Goal: Communication & Community: Answer question/provide support

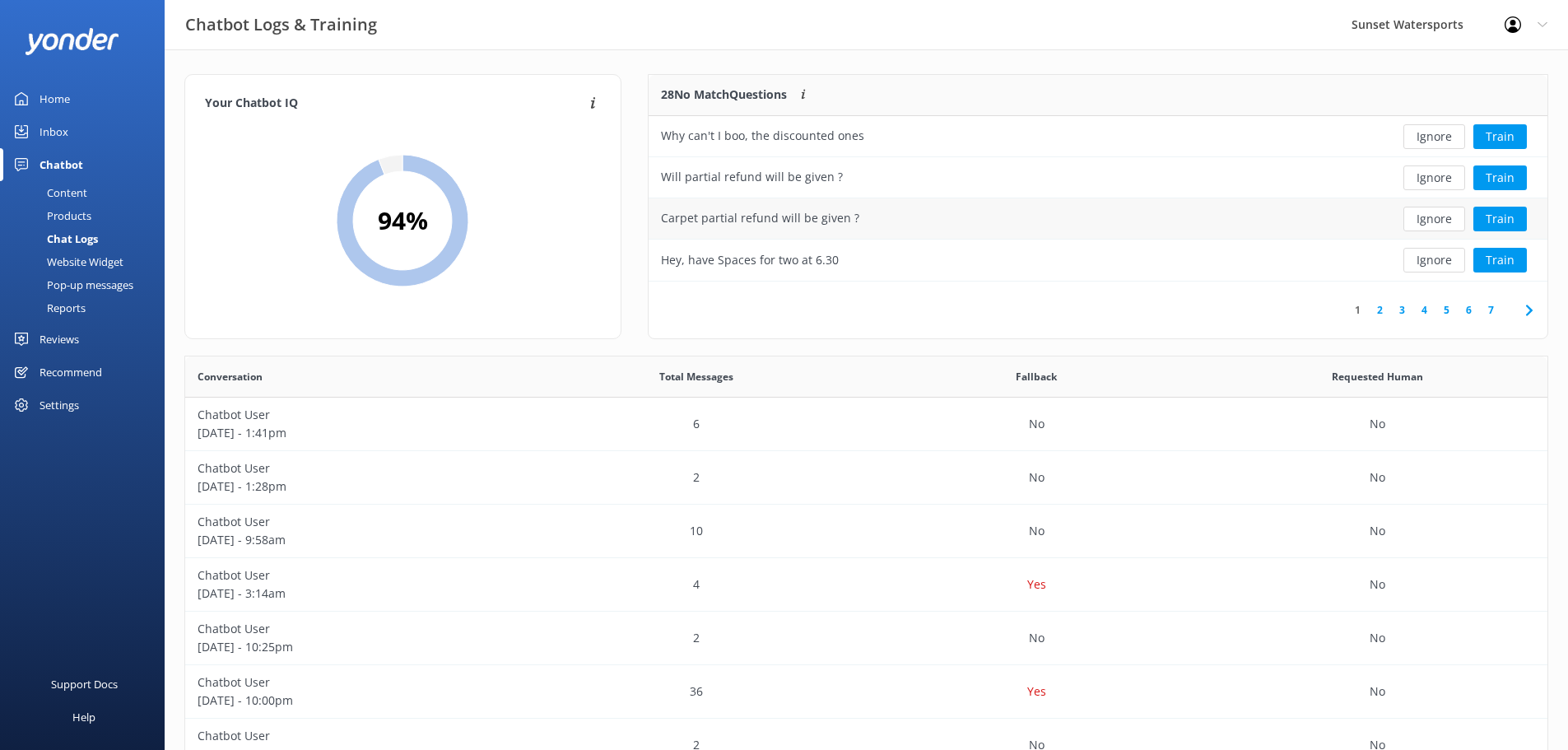
scroll to position [564, 1350]
click at [1492, 215] on button "Train" at bounding box center [1500, 219] width 54 height 25
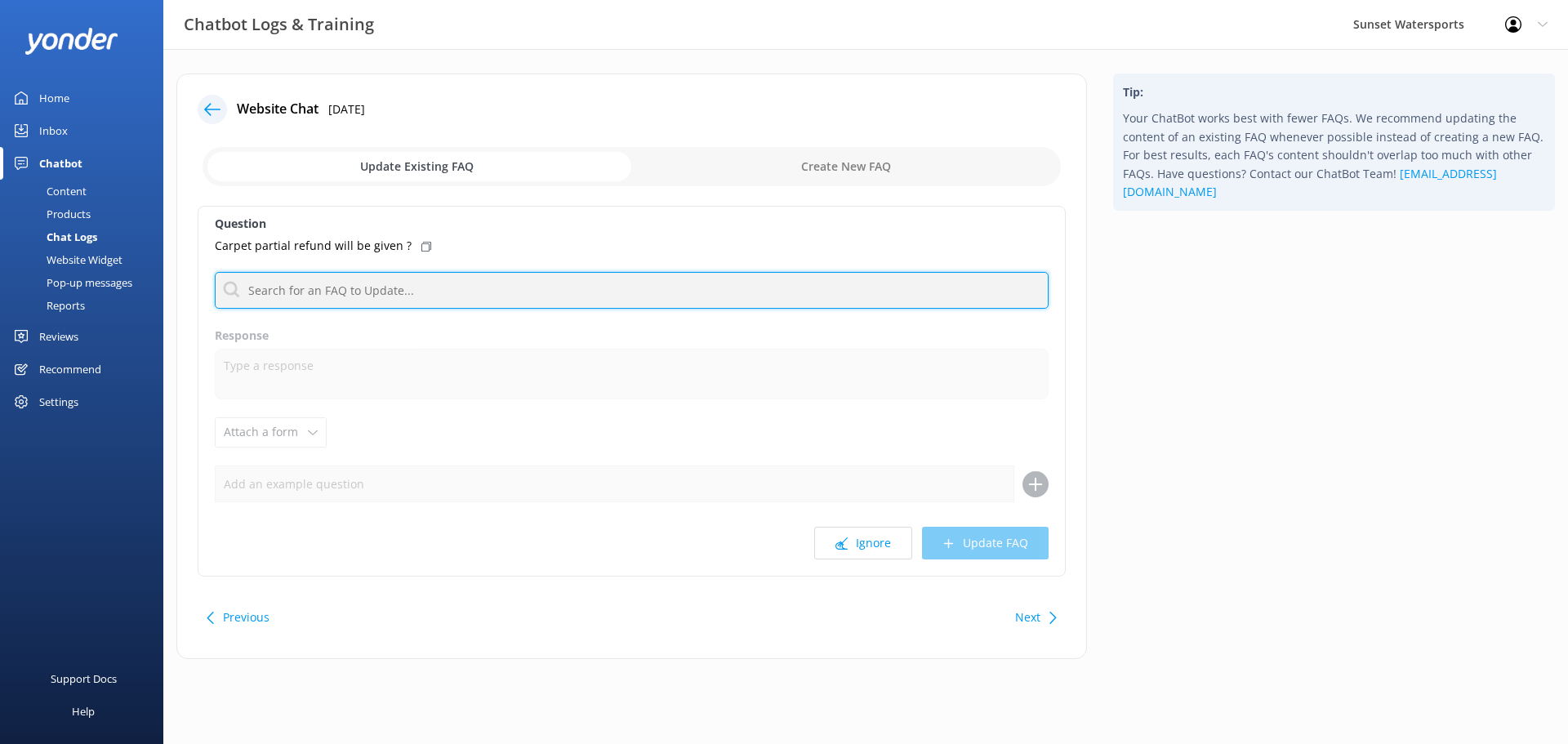
click at [333, 289] on input "text" at bounding box center [632, 290] width 834 height 37
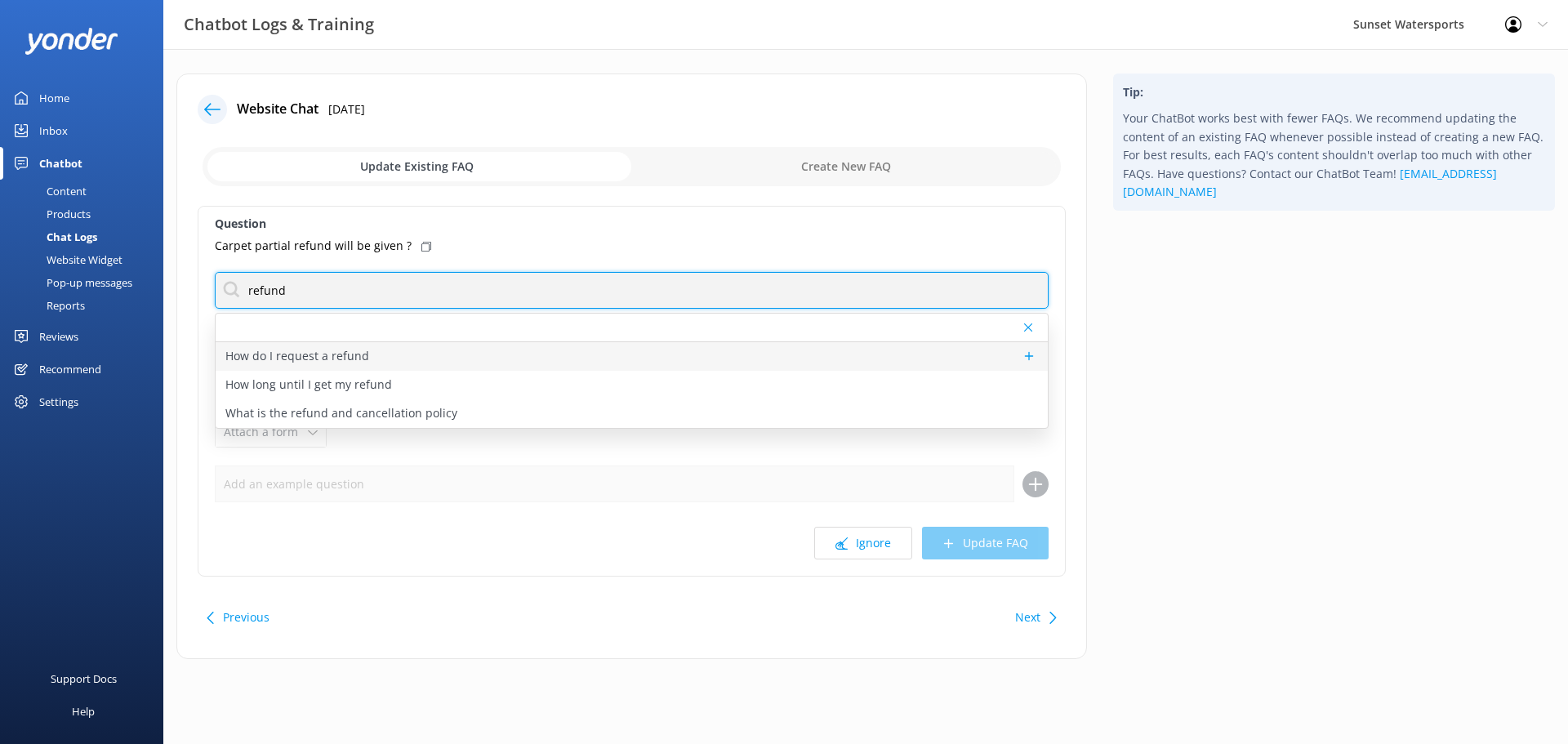
type input "refund"
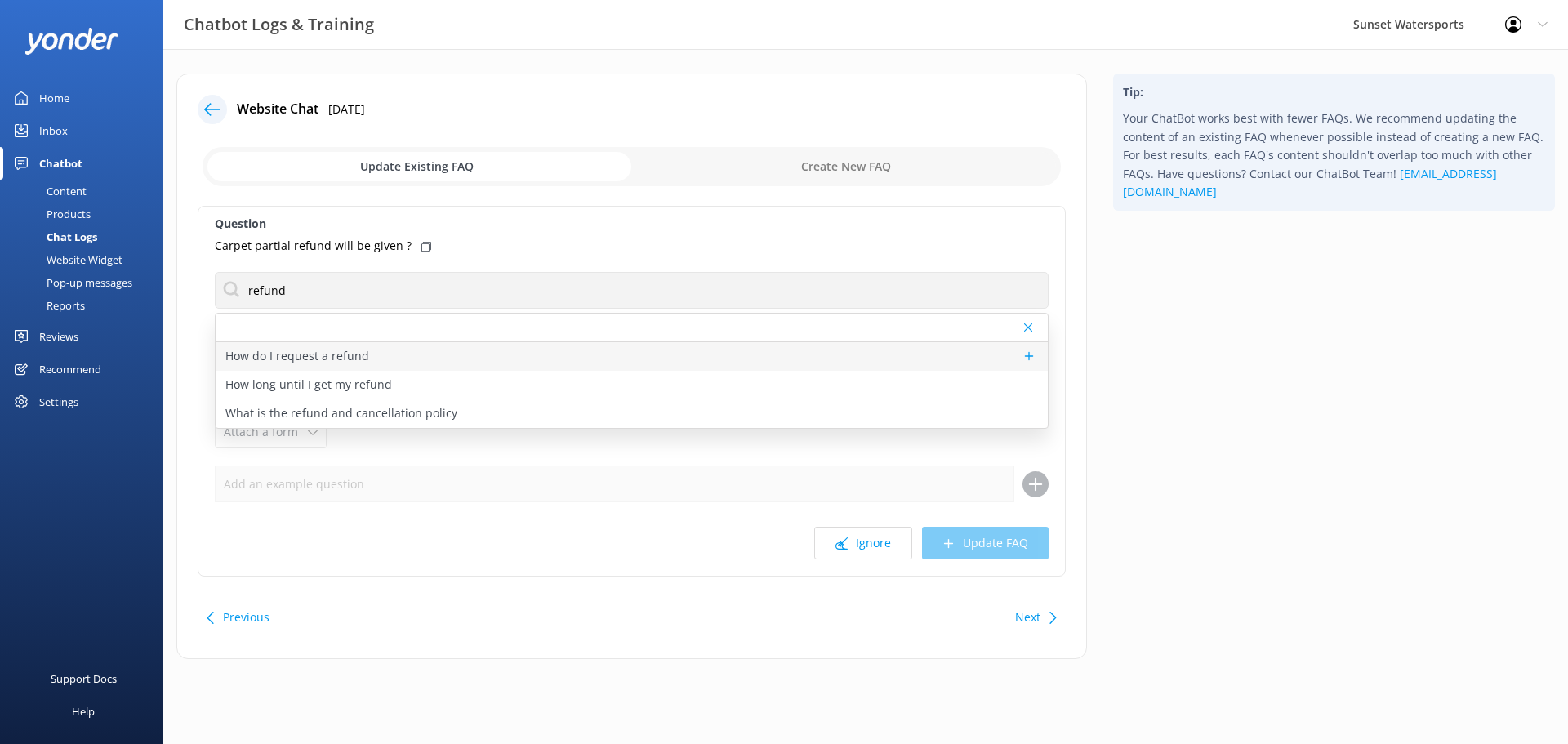
click at [298, 356] on p "How do I request a refund" at bounding box center [297, 356] width 144 height 18
type textarea "Refunds are solely handled through our office team at [PHONE_NUMBER]. We are av…"
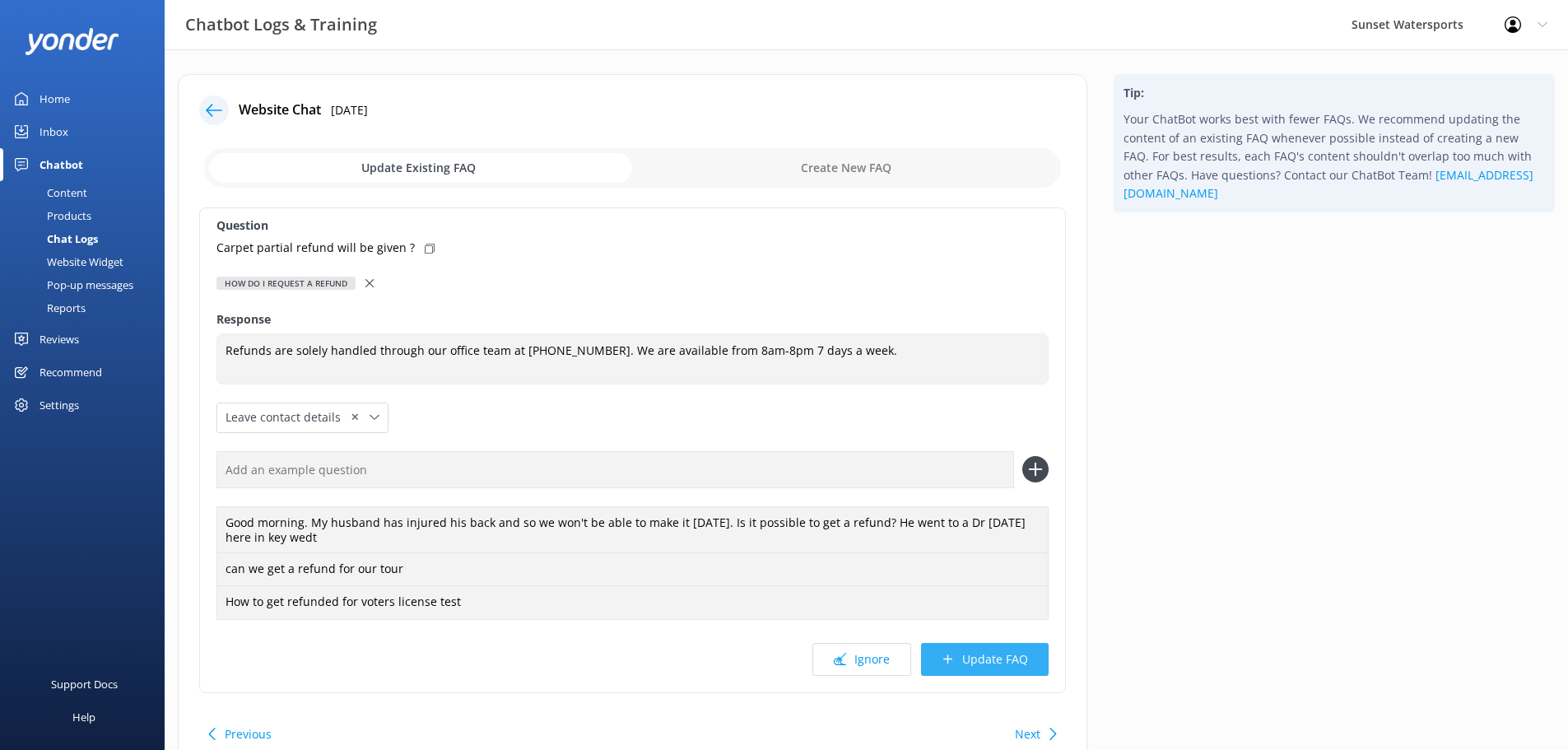
click at [974, 672] on button "Update FAQ" at bounding box center [984, 659] width 128 height 33
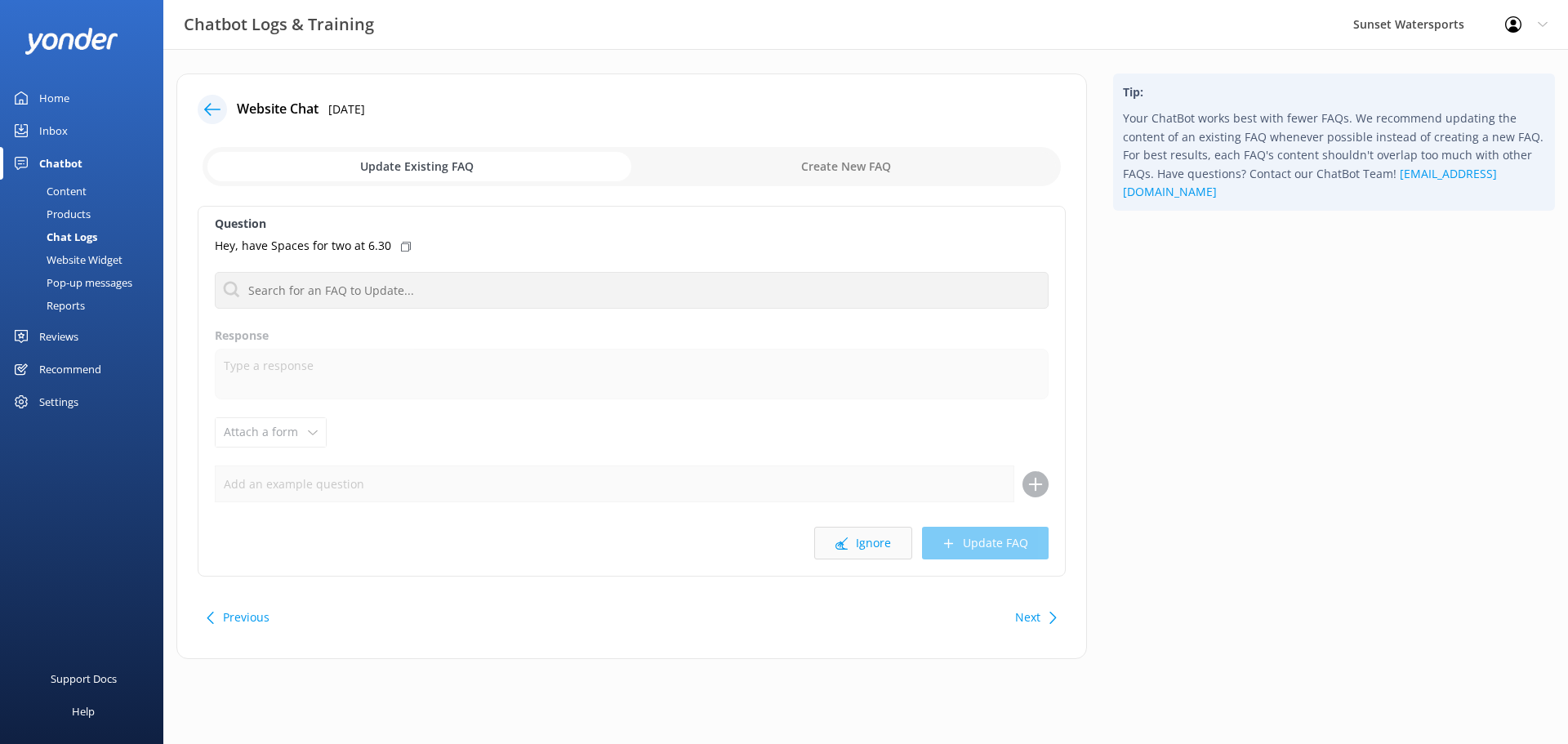
click at [846, 537] on icon at bounding box center [842, 543] width 12 height 12
click at [863, 542] on button "Ignore" at bounding box center [863, 543] width 98 height 32
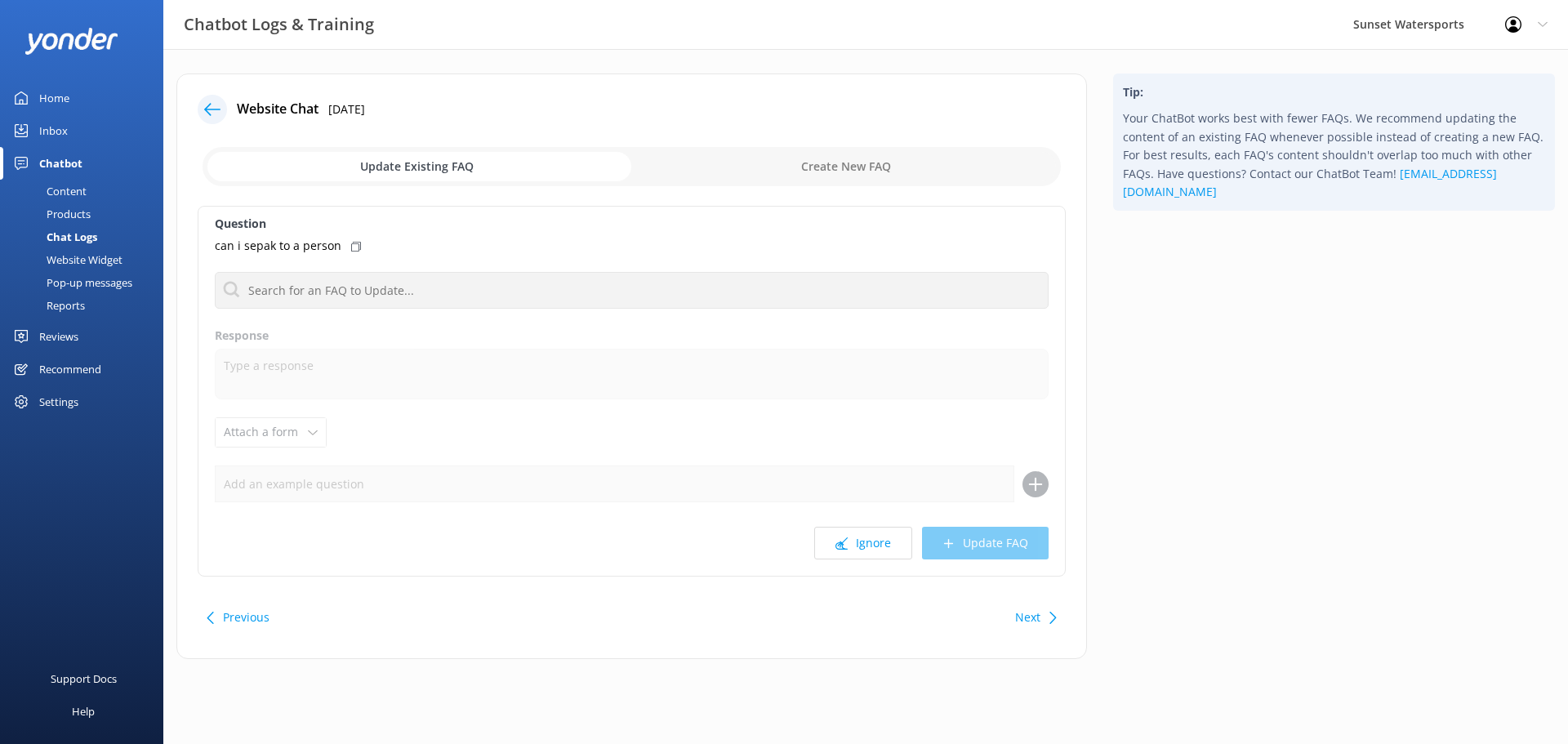
click at [863, 542] on button "Ignore" at bounding box center [863, 543] width 98 height 32
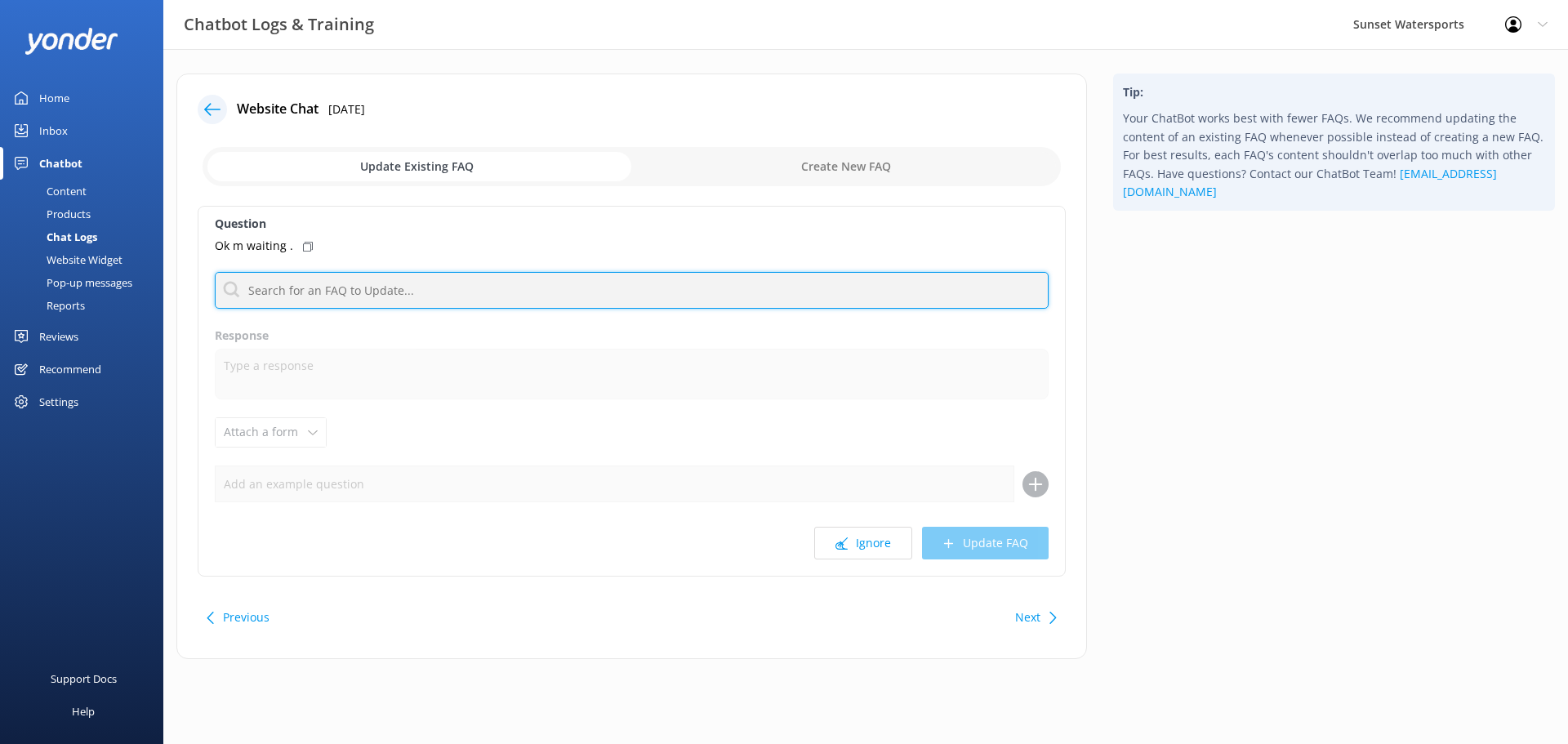
click at [325, 285] on input "text" at bounding box center [632, 290] width 834 height 37
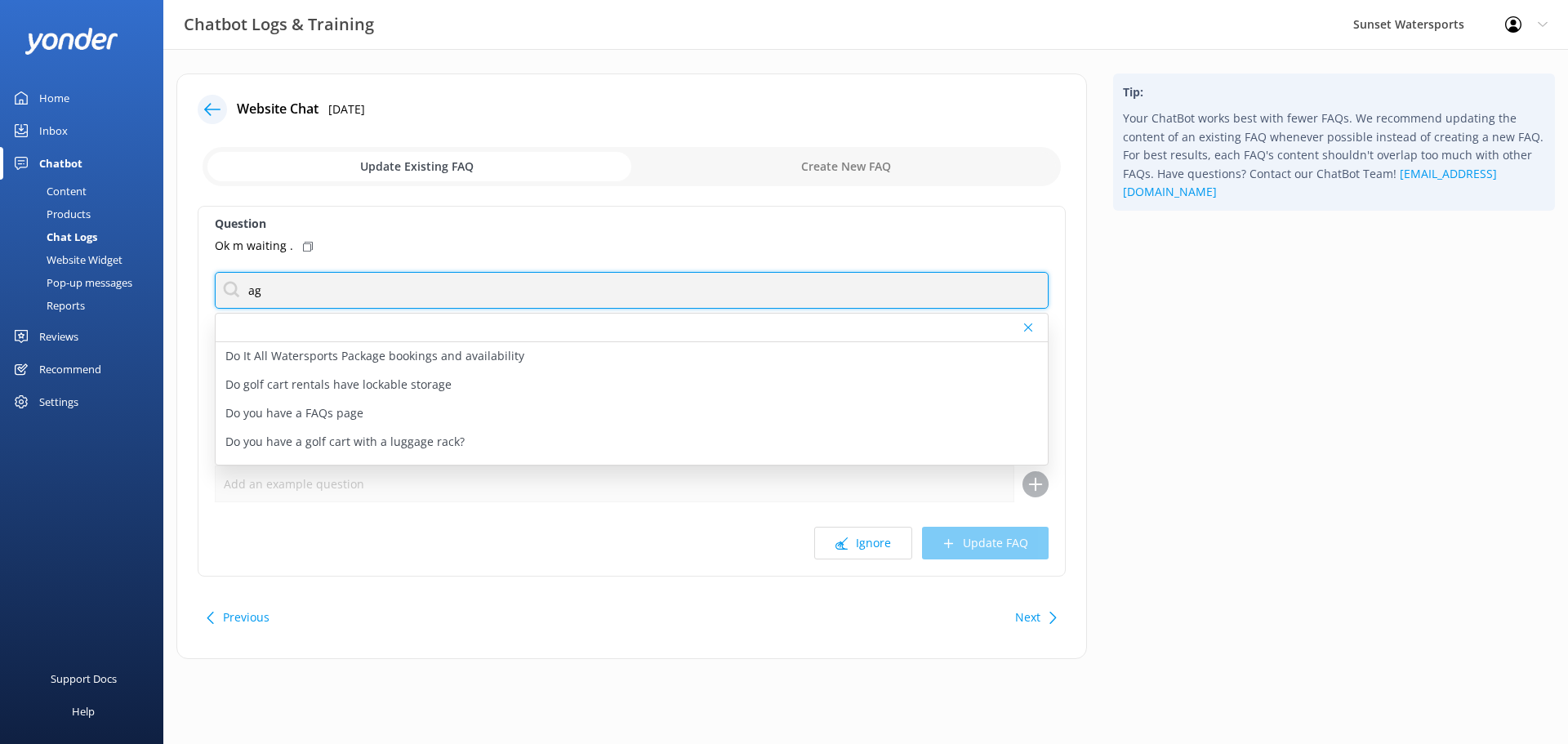
type input "a"
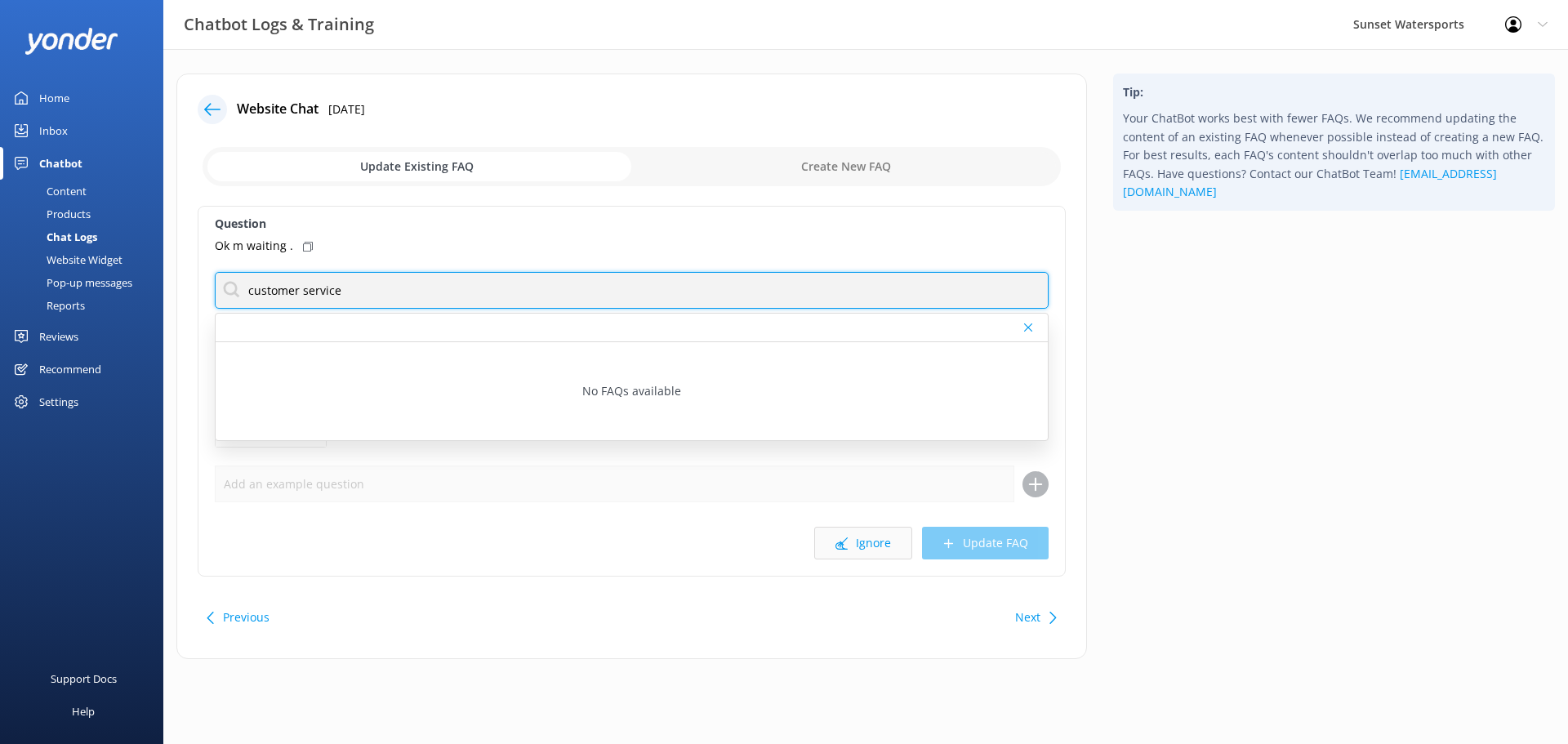
type input "customer service"
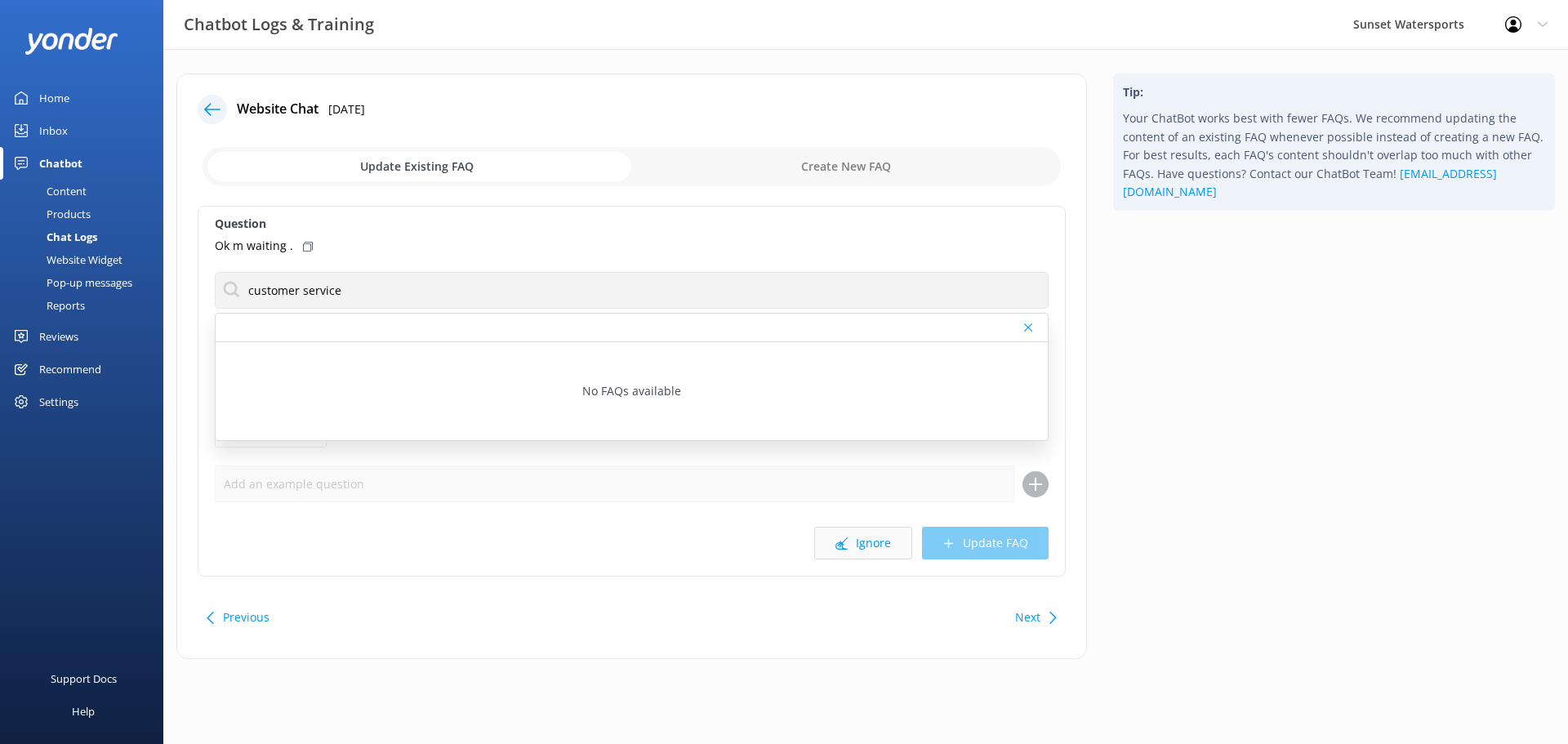
click at [844, 538] on icon at bounding box center [842, 543] width 12 height 12
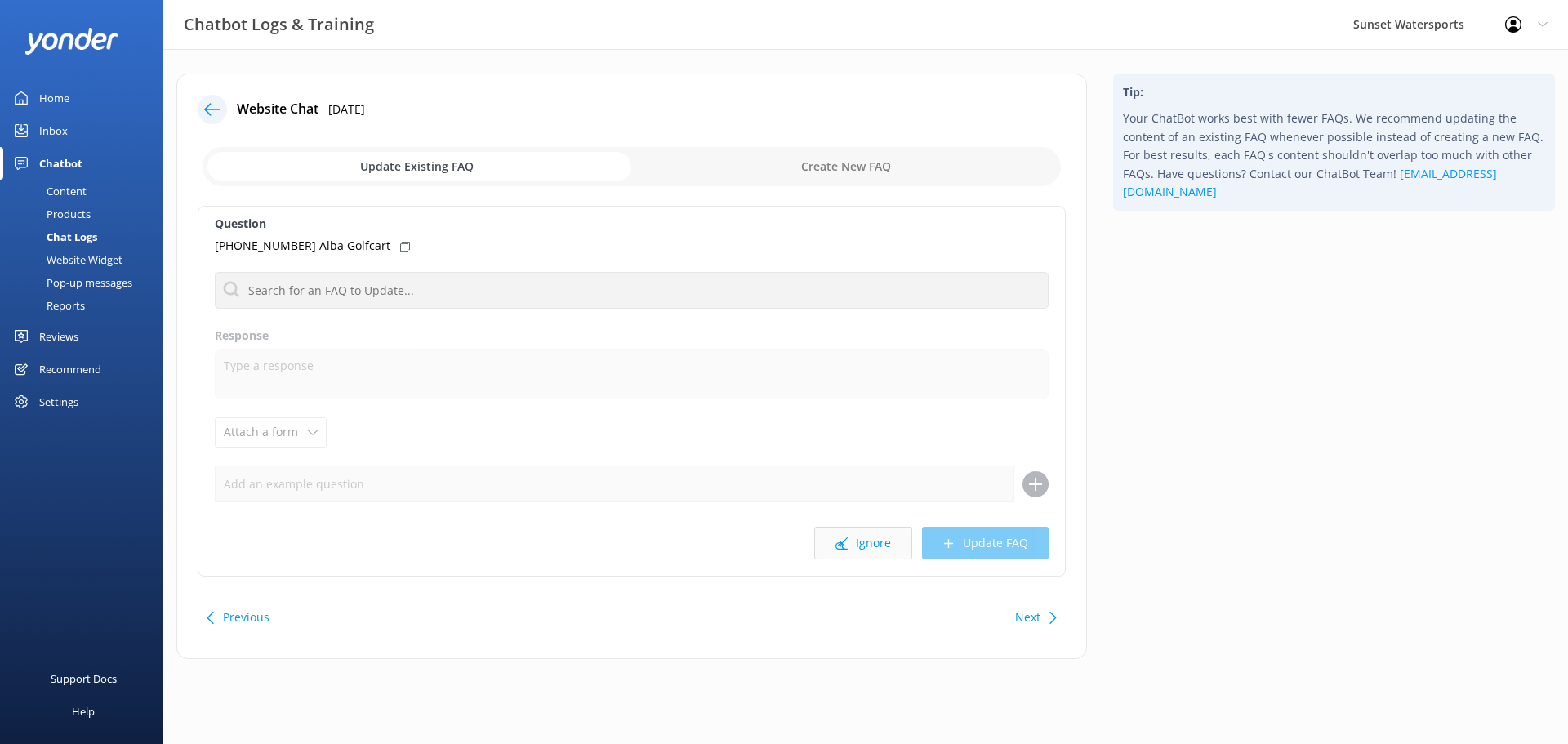
click at [864, 542] on button "Ignore" at bounding box center [863, 543] width 98 height 32
click at [863, 543] on button "Ignore" at bounding box center [863, 543] width 98 height 32
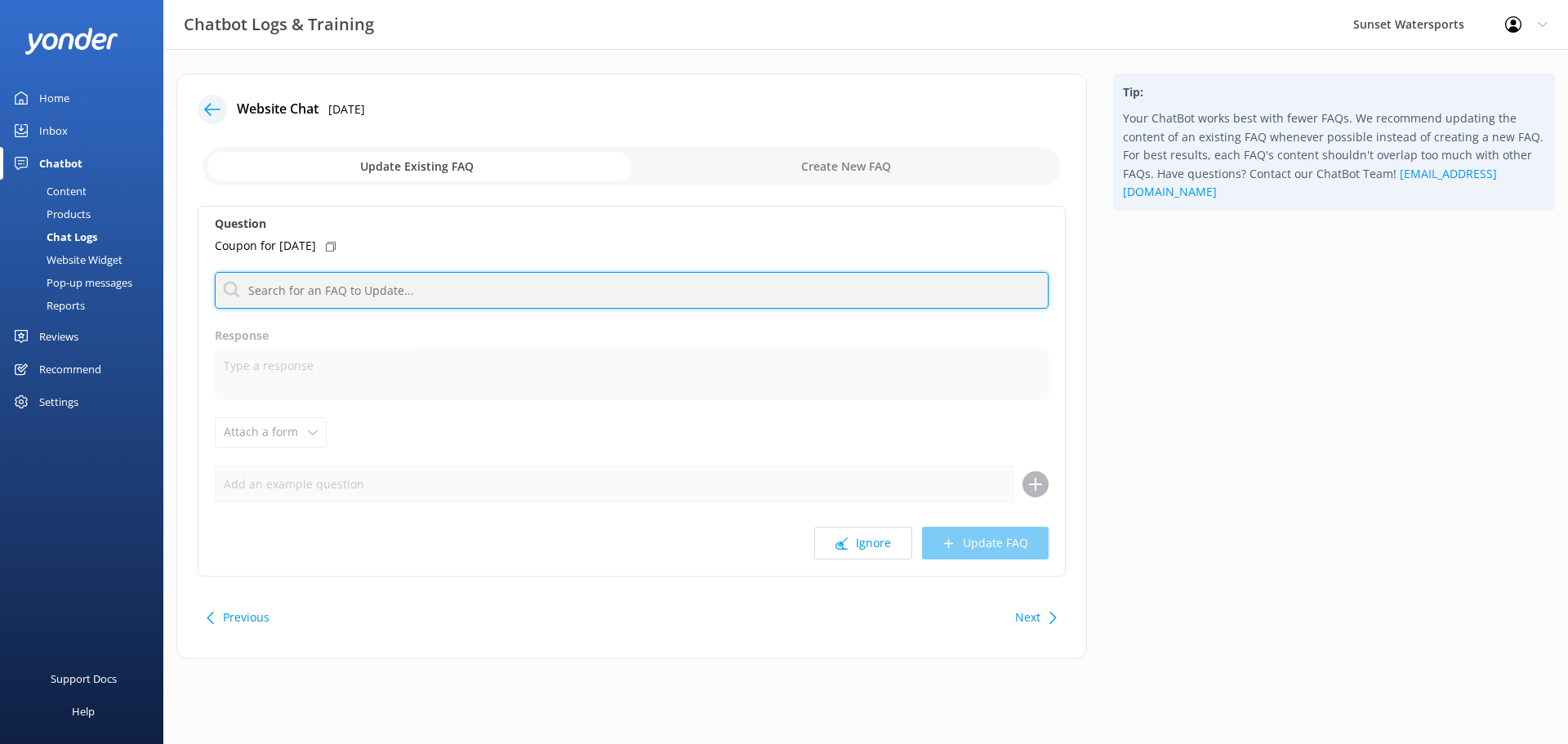
click at [283, 286] on input "text" at bounding box center [632, 290] width 834 height 37
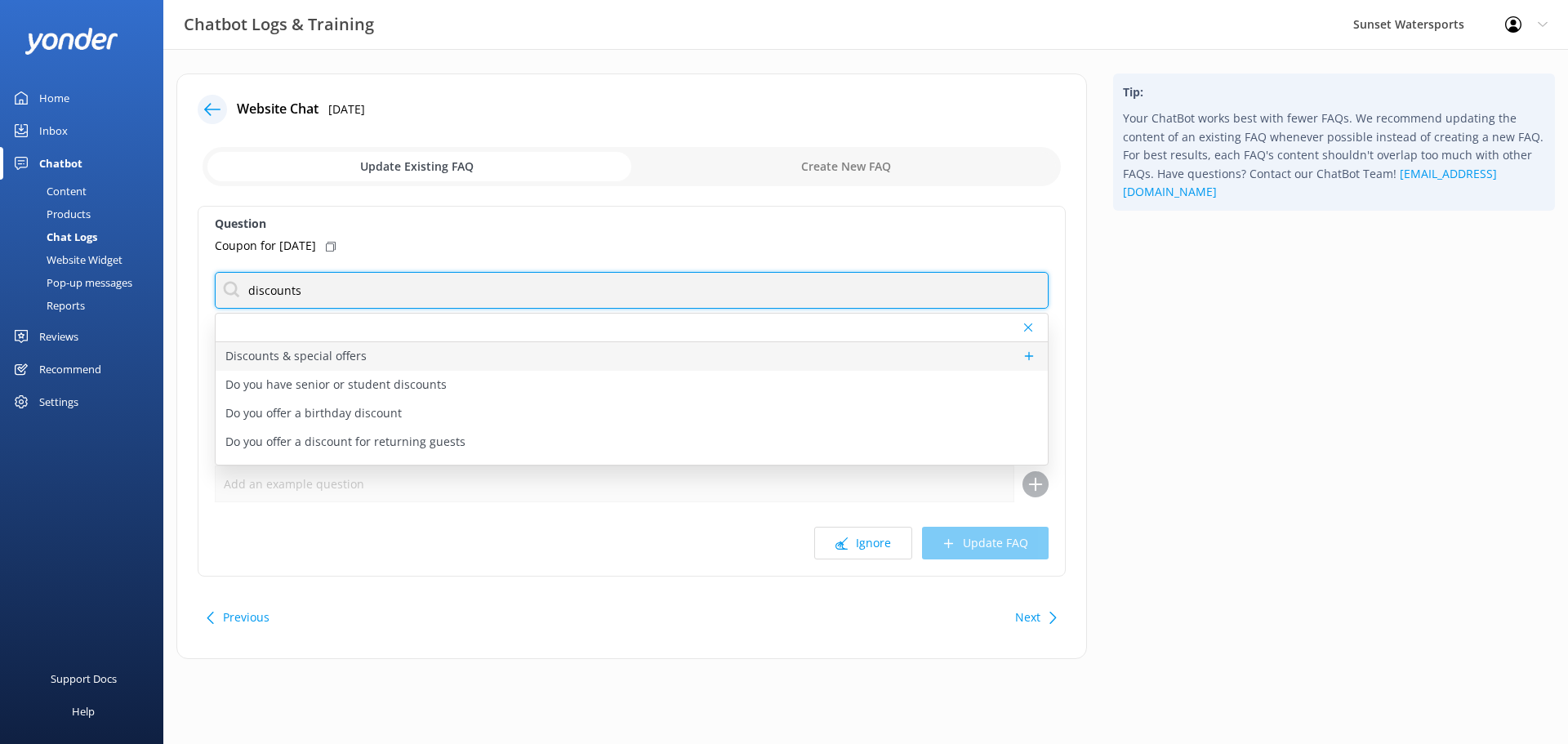
type input "discounts"
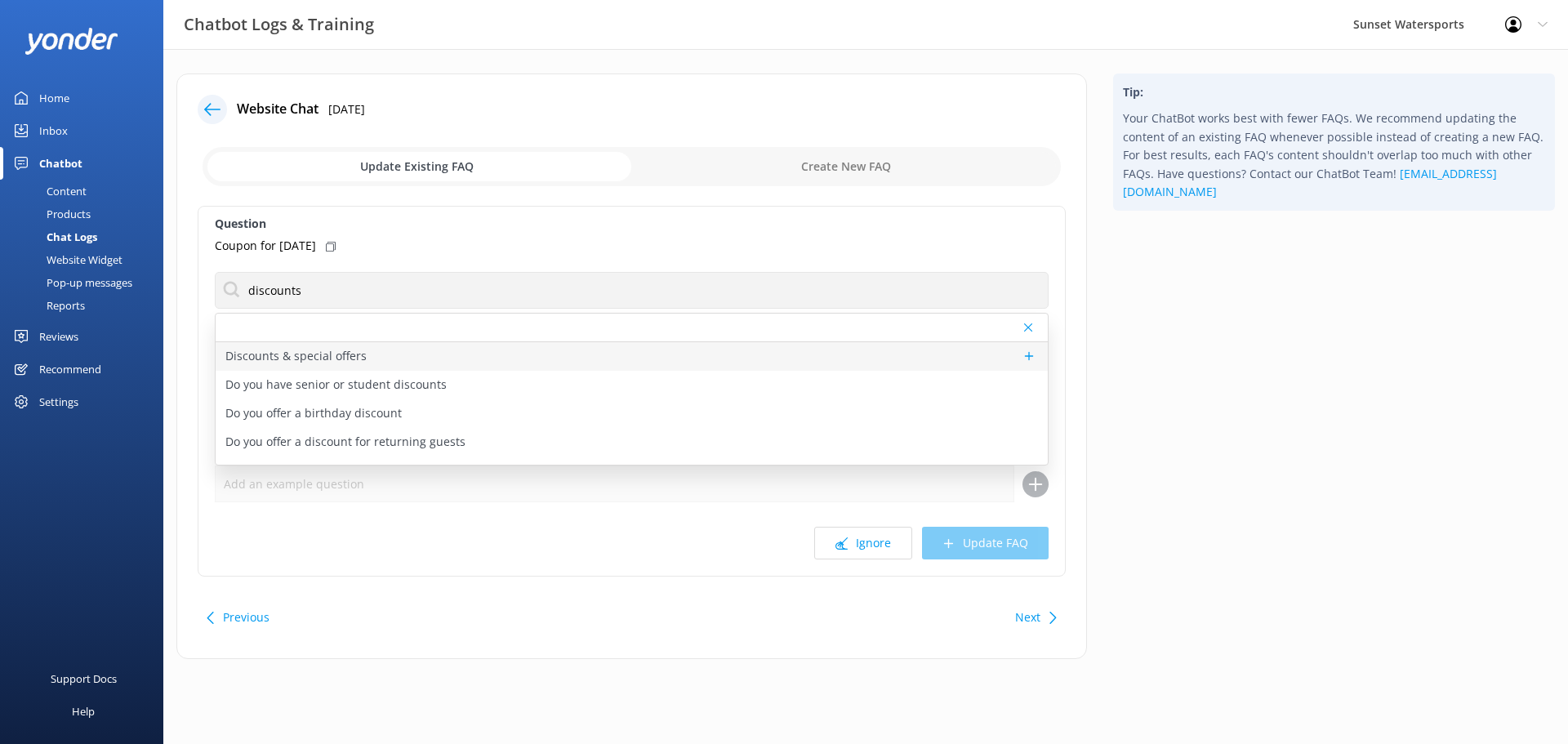
click at [291, 351] on p "Discounts & special offers" at bounding box center [296, 356] width 141 height 18
type textarea "A lot of our tours go multiple times a day. We offer early-bird discounts on al…"
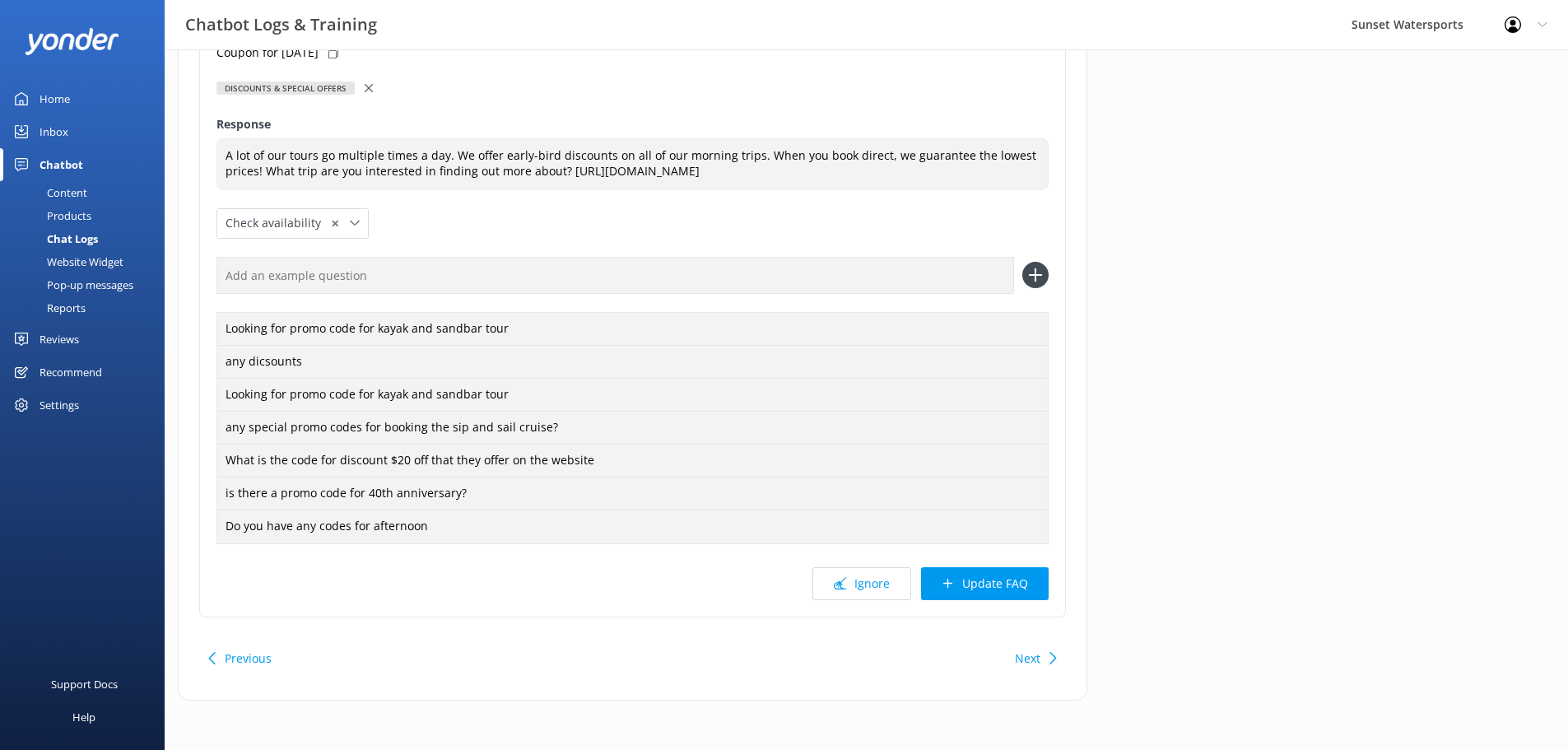
scroll to position [211, 0]
click at [985, 579] on button "Update FAQ" at bounding box center [984, 583] width 128 height 33
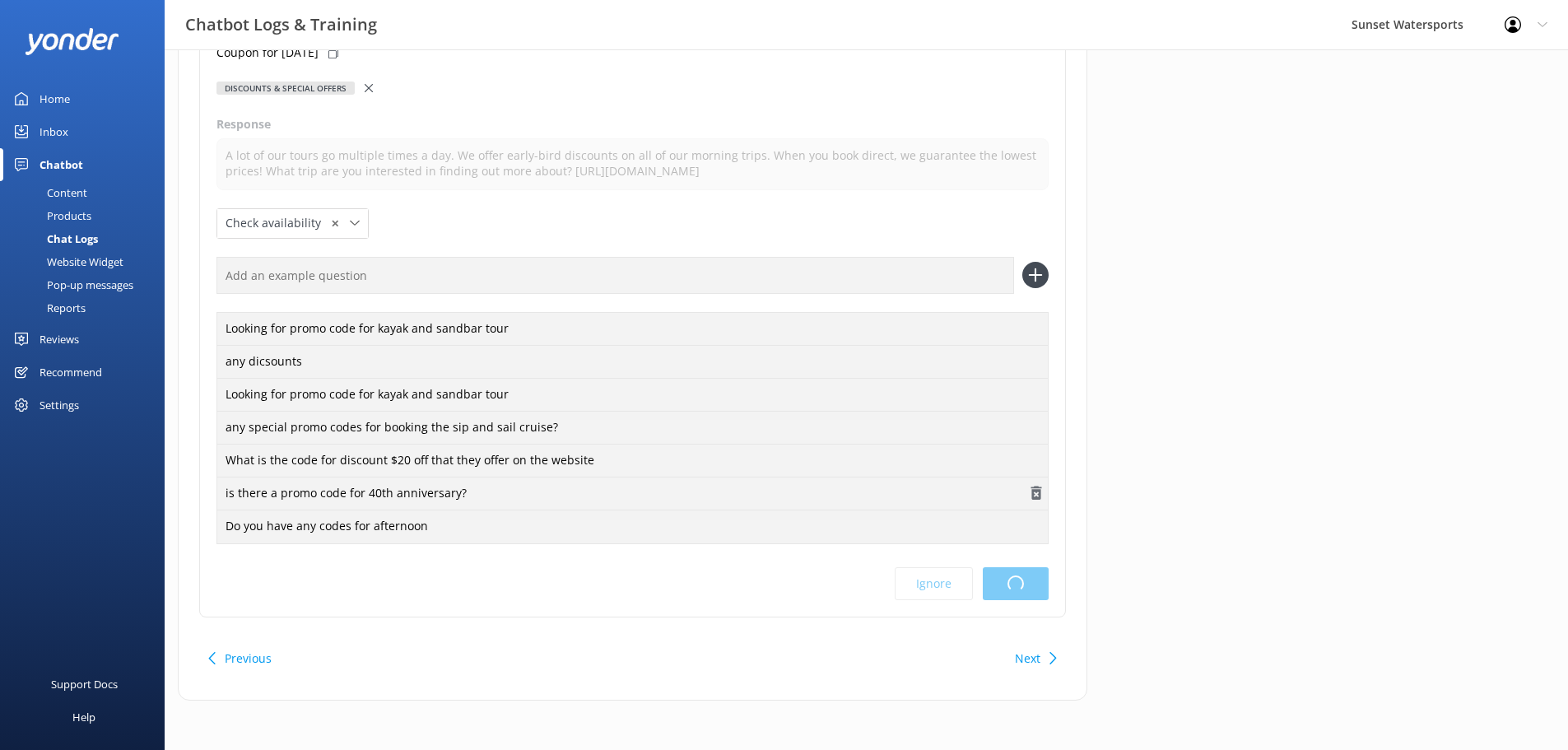
scroll to position [0, 0]
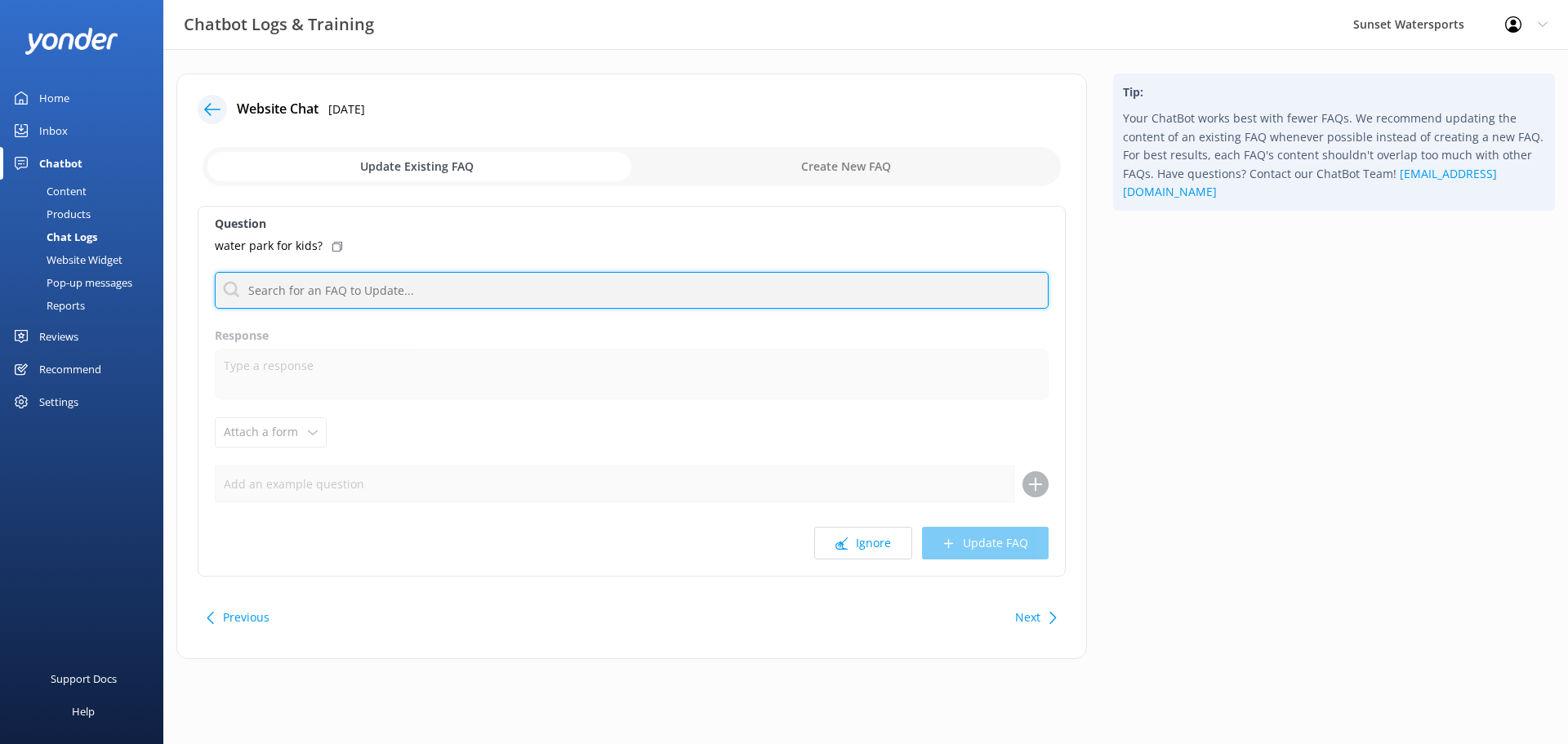
click at [381, 284] on input "text" at bounding box center [632, 290] width 834 height 37
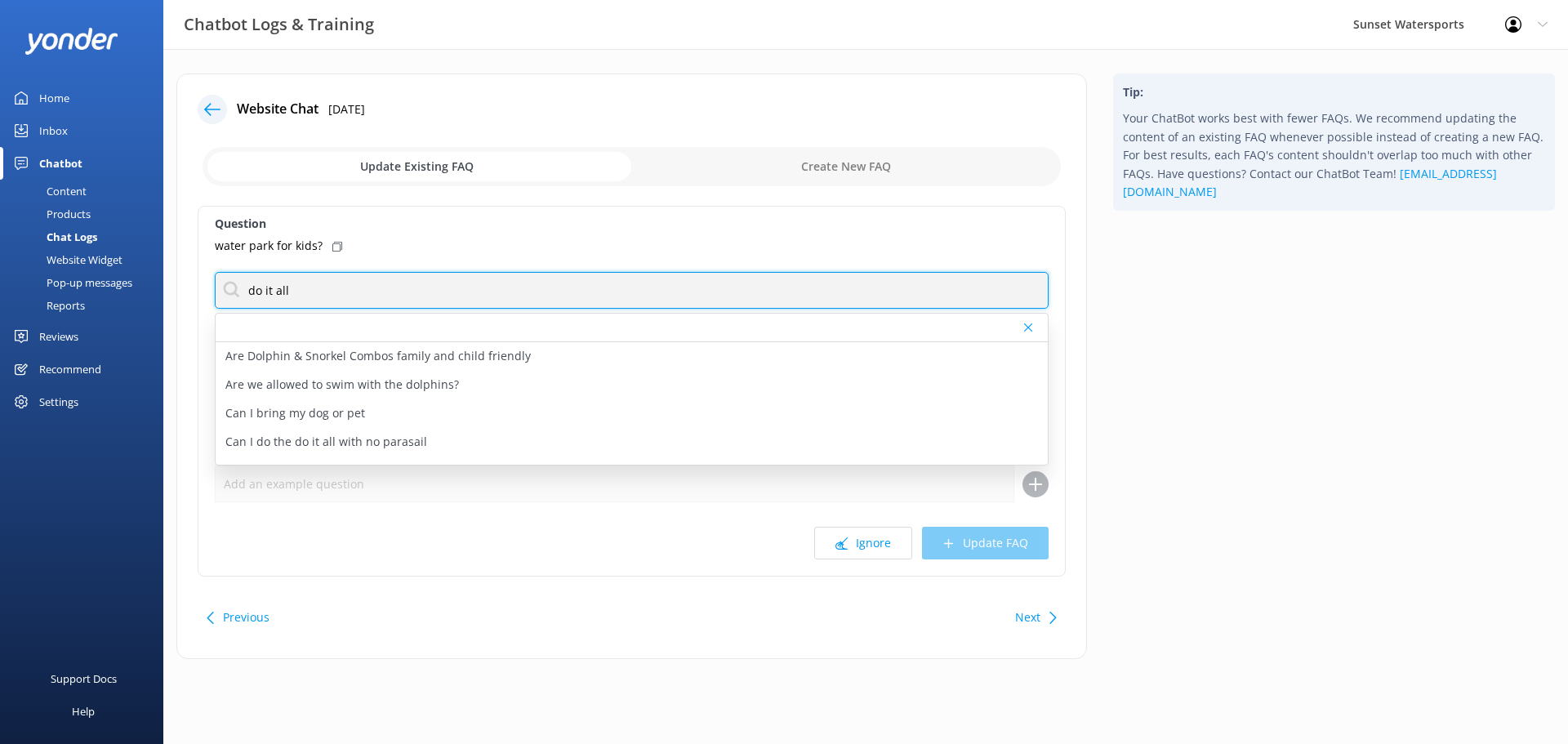
drag, startPoint x: 303, startPoint y: 281, endPoint x: 235, endPoint y: 286, distance: 68.2
click at [235, 286] on input "do it all" at bounding box center [632, 290] width 834 height 37
type input "do it all"
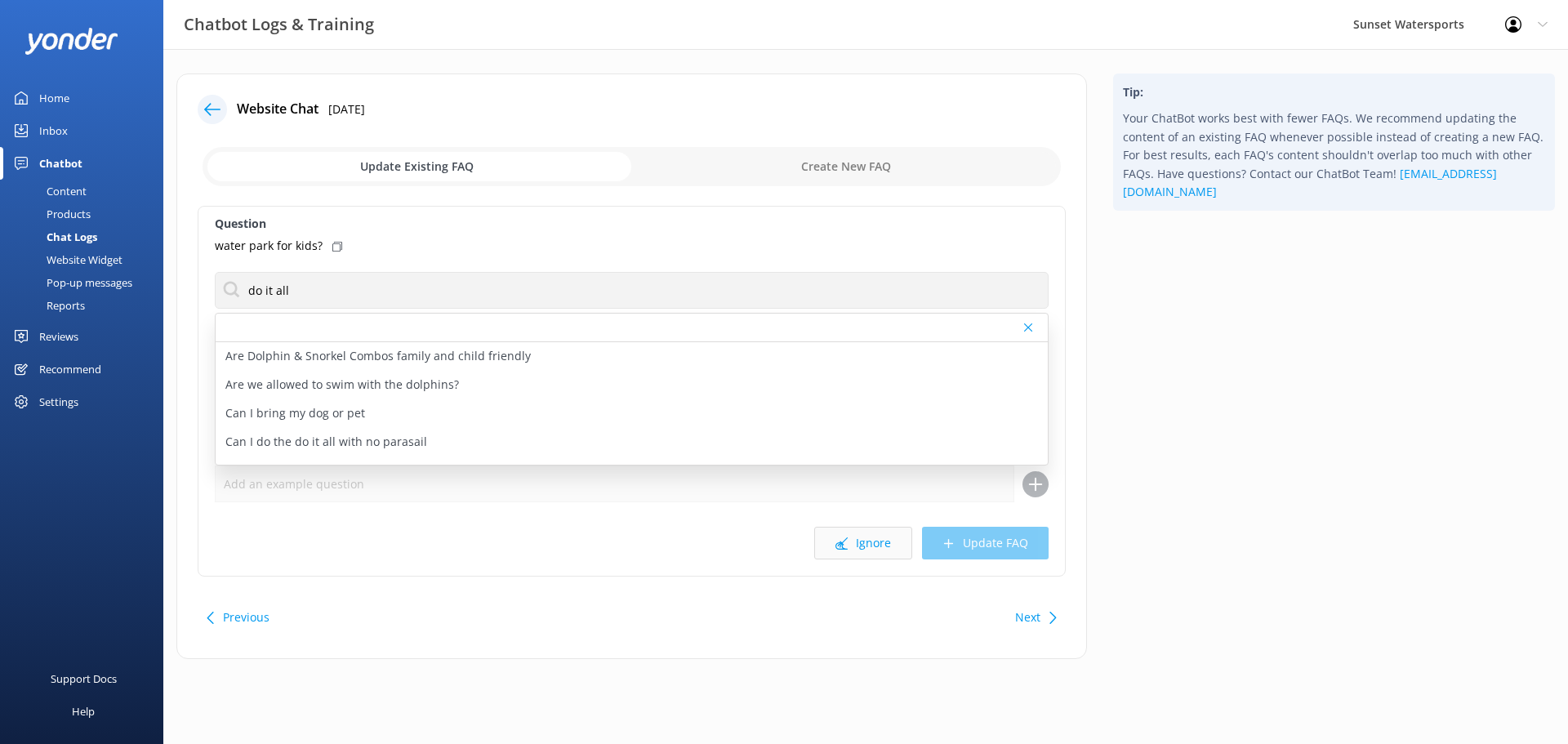
click at [866, 539] on button "Ignore" at bounding box center [863, 543] width 98 height 32
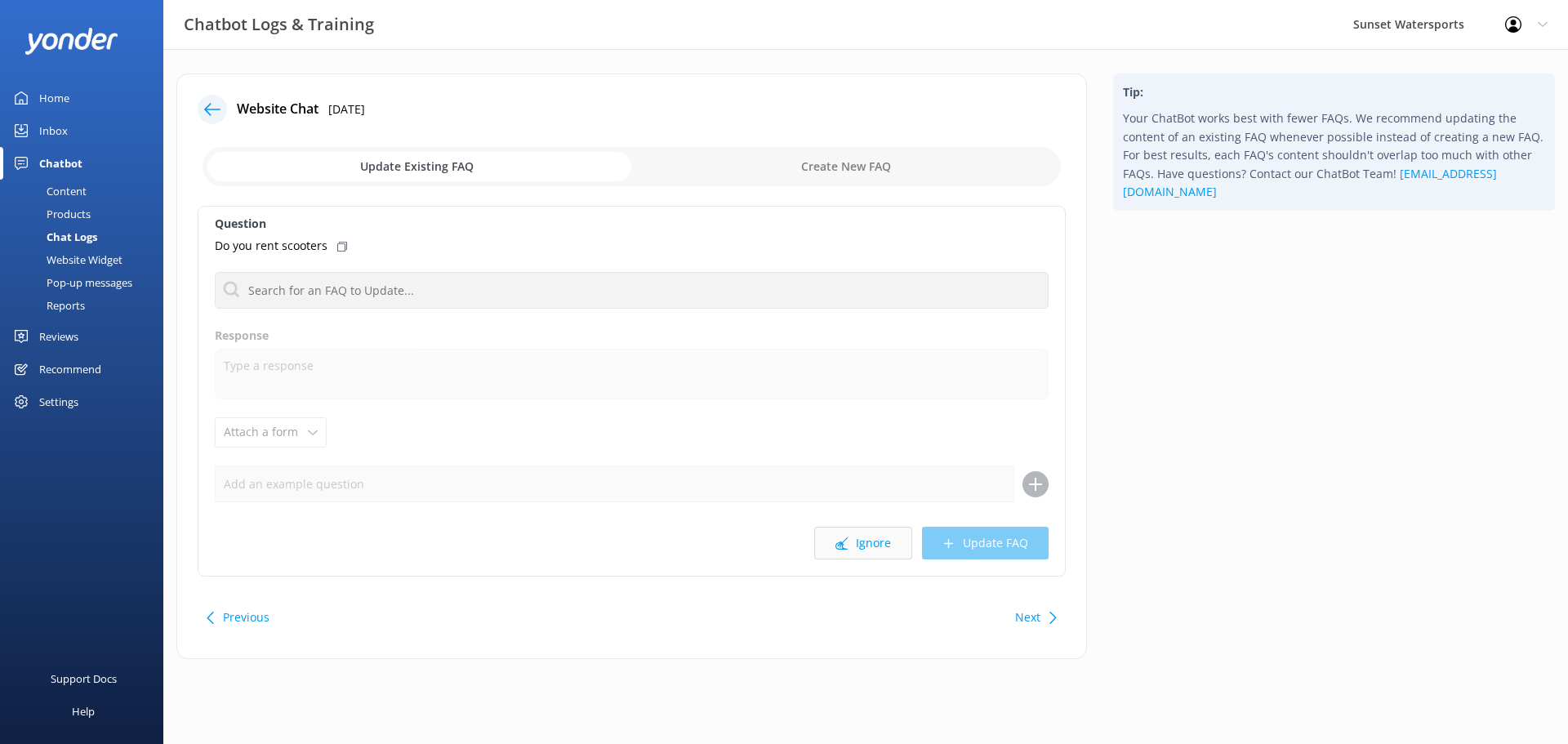
click at [852, 543] on button "Ignore" at bounding box center [863, 543] width 98 height 32
click at [869, 544] on button "Ignore" at bounding box center [863, 543] width 98 height 32
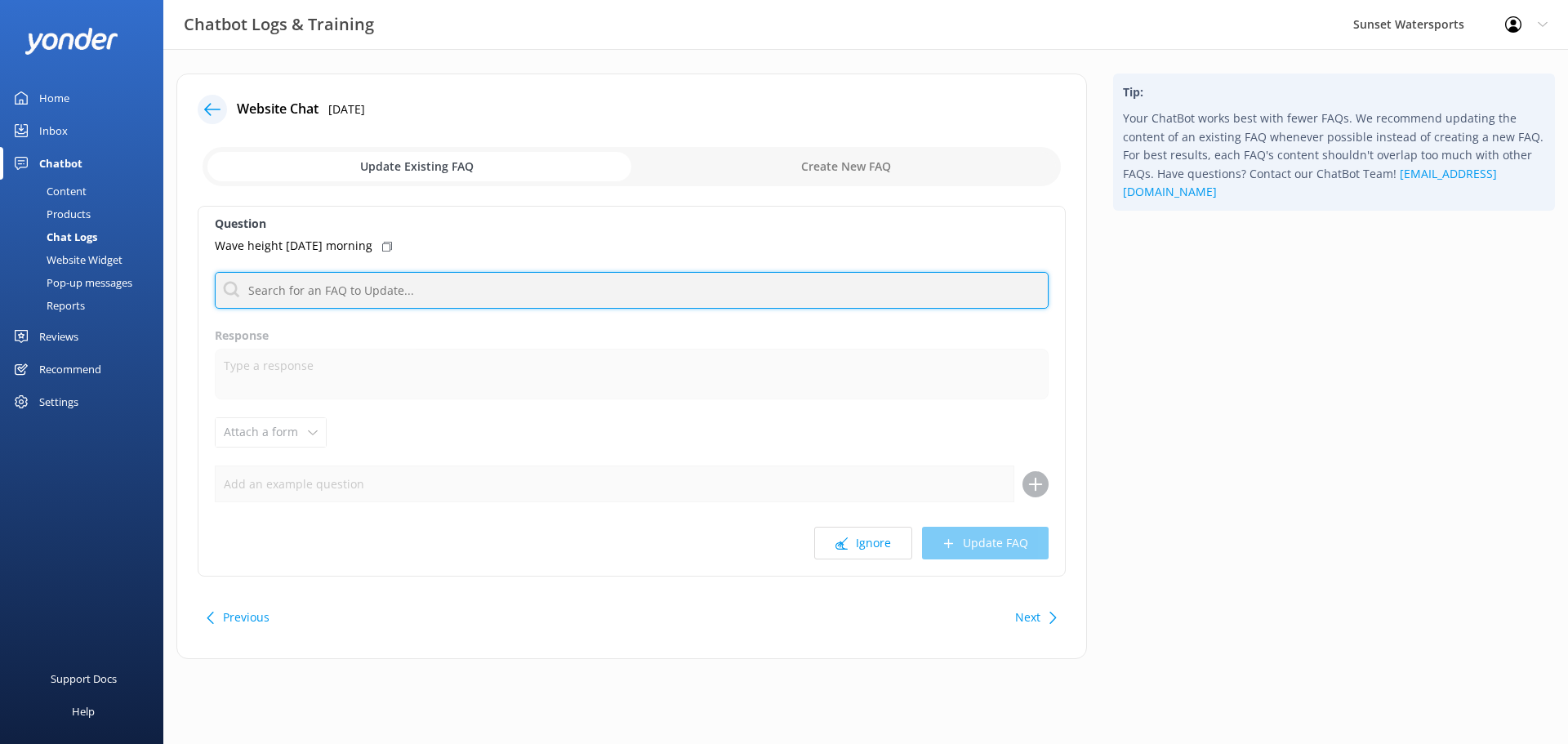
click at [550, 283] on input "text" at bounding box center [632, 290] width 834 height 37
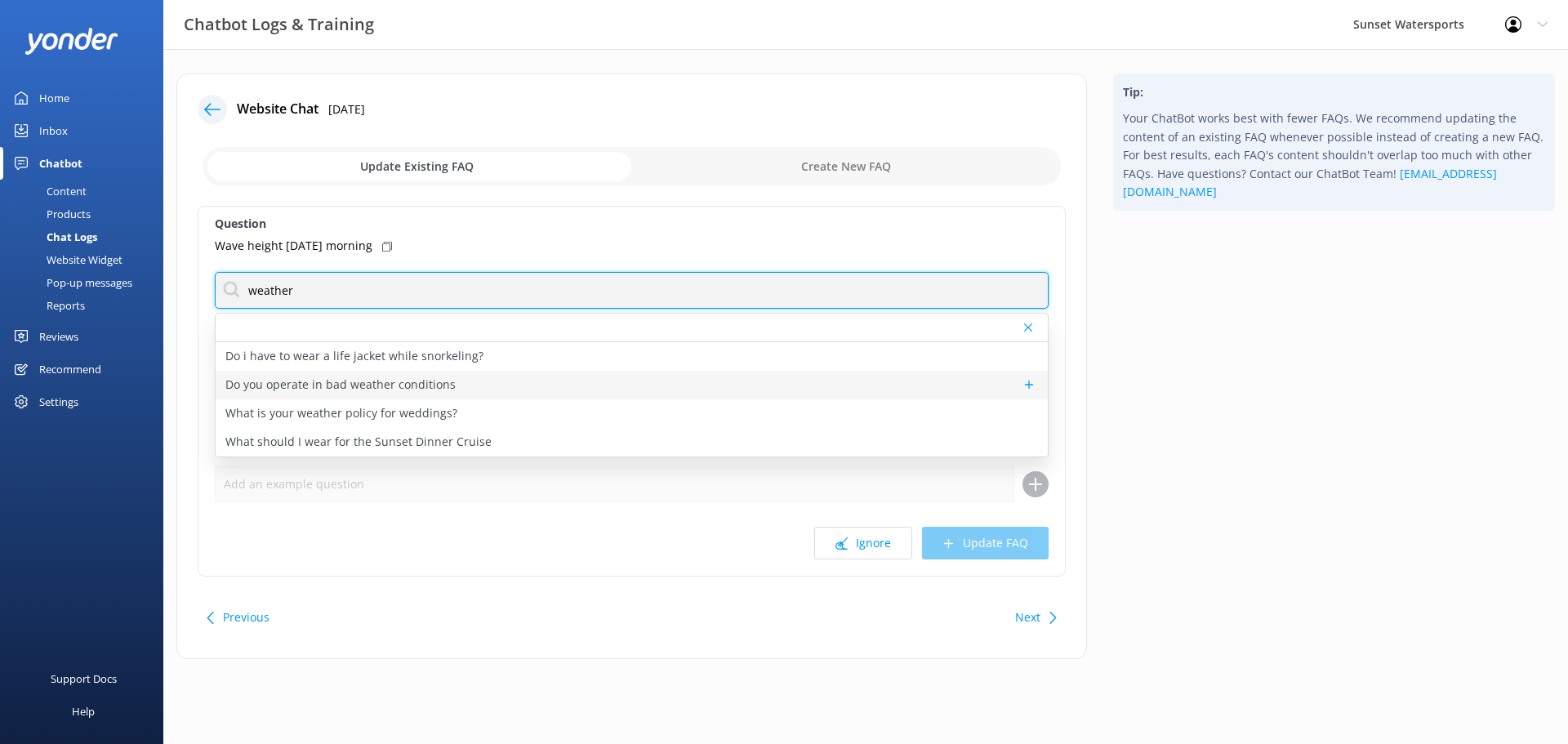
type input "weather"
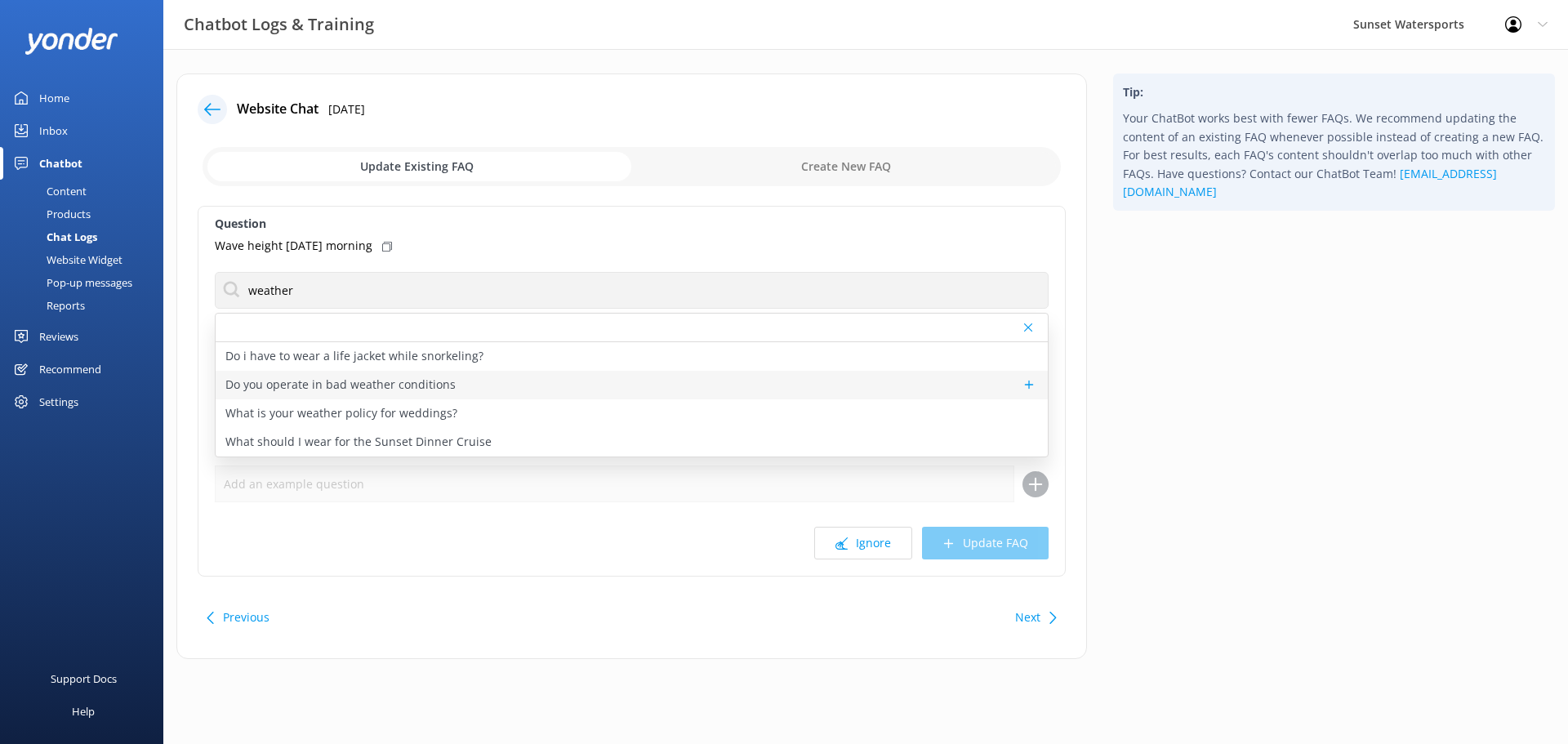
click at [328, 382] on p "Do you operate in bad weather conditions" at bounding box center [340, 385] width 230 height 18
type textarea "Our captains carefully check the weather on the day of your trip, and if condit…"
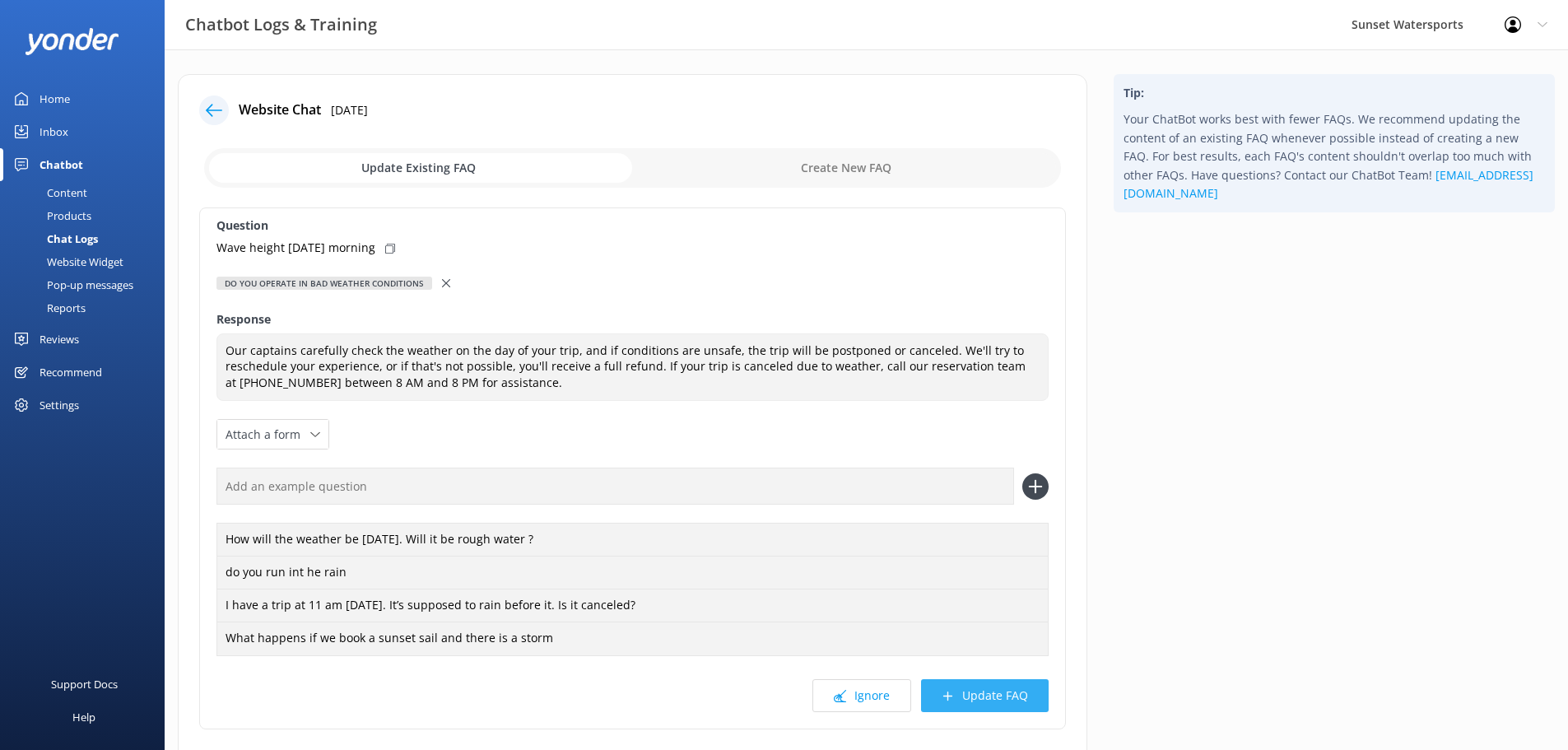
click at [985, 702] on button "Update FAQ" at bounding box center [984, 695] width 128 height 33
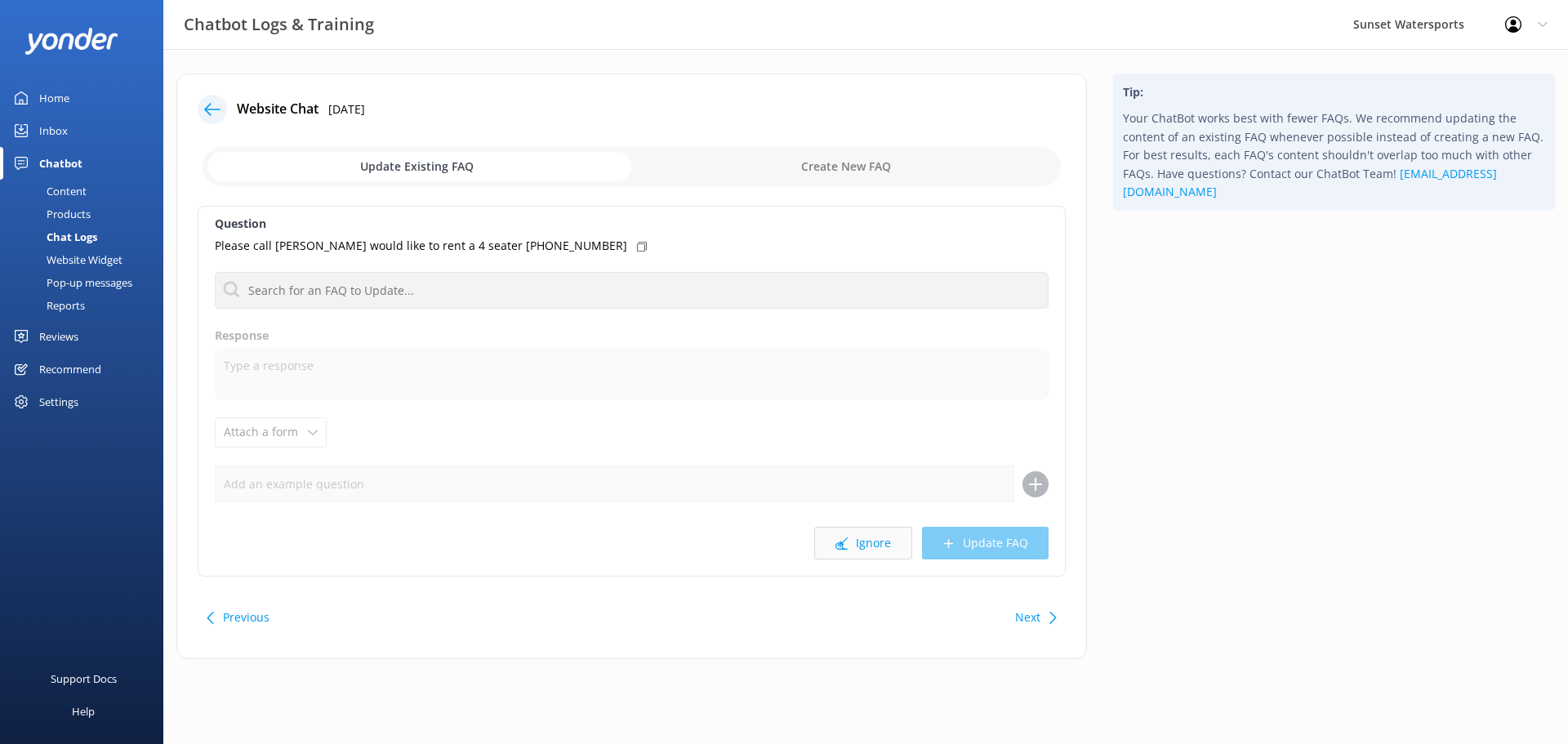
click at [868, 550] on button "Ignore" at bounding box center [863, 543] width 98 height 32
click at [873, 545] on button "Ignore" at bounding box center [863, 543] width 98 height 32
click at [859, 544] on button "Ignore" at bounding box center [863, 543] width 98 height 32
click at [853, 536] on button "Ignore" at bounding box center [863, 543] width 98 height 32
click at [872, 549] on button "Ignore" at bounding box center [863, 543] width 98 height 32
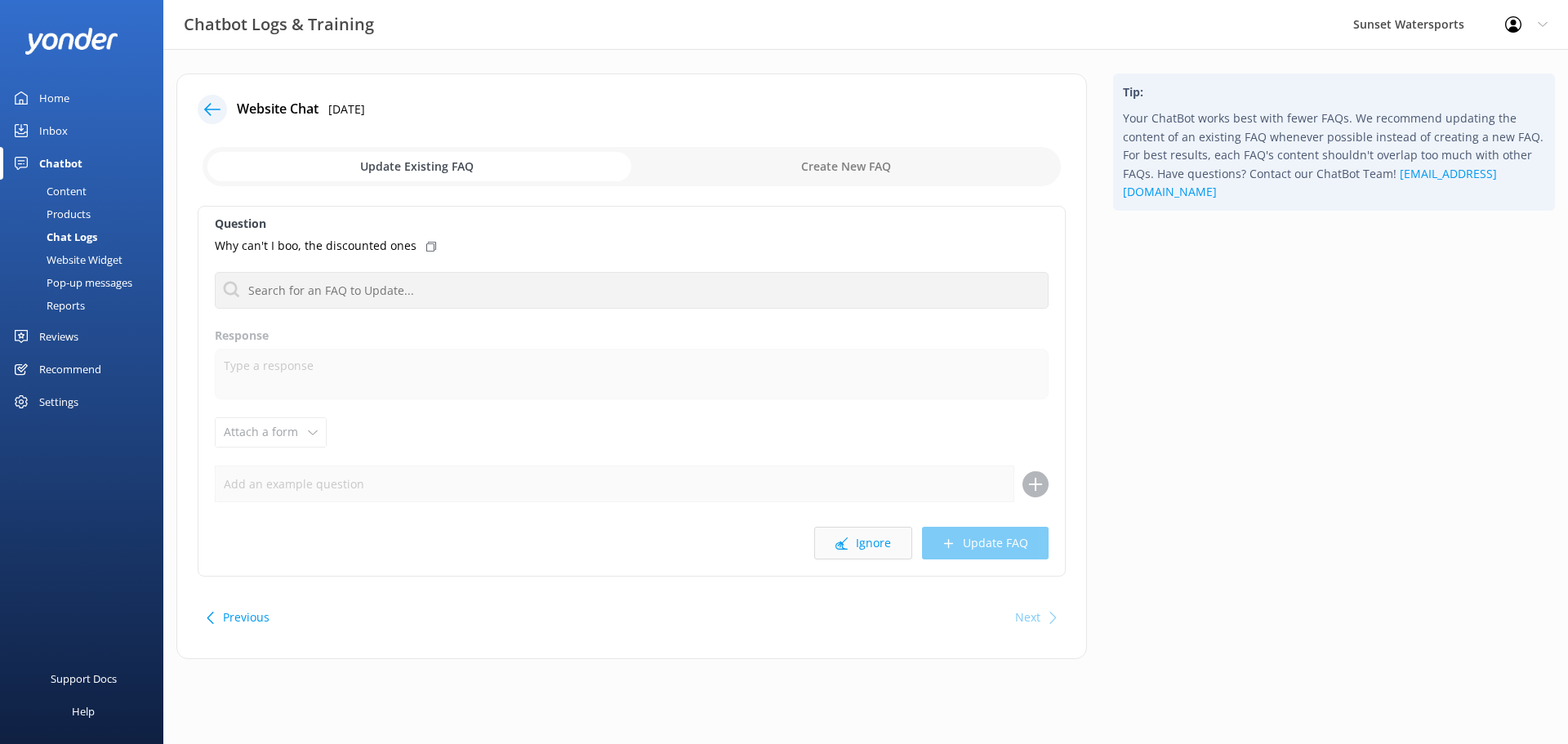
click at [870, 543] on button "Ignore" at bounding box center [863, 543] width 98 height 32
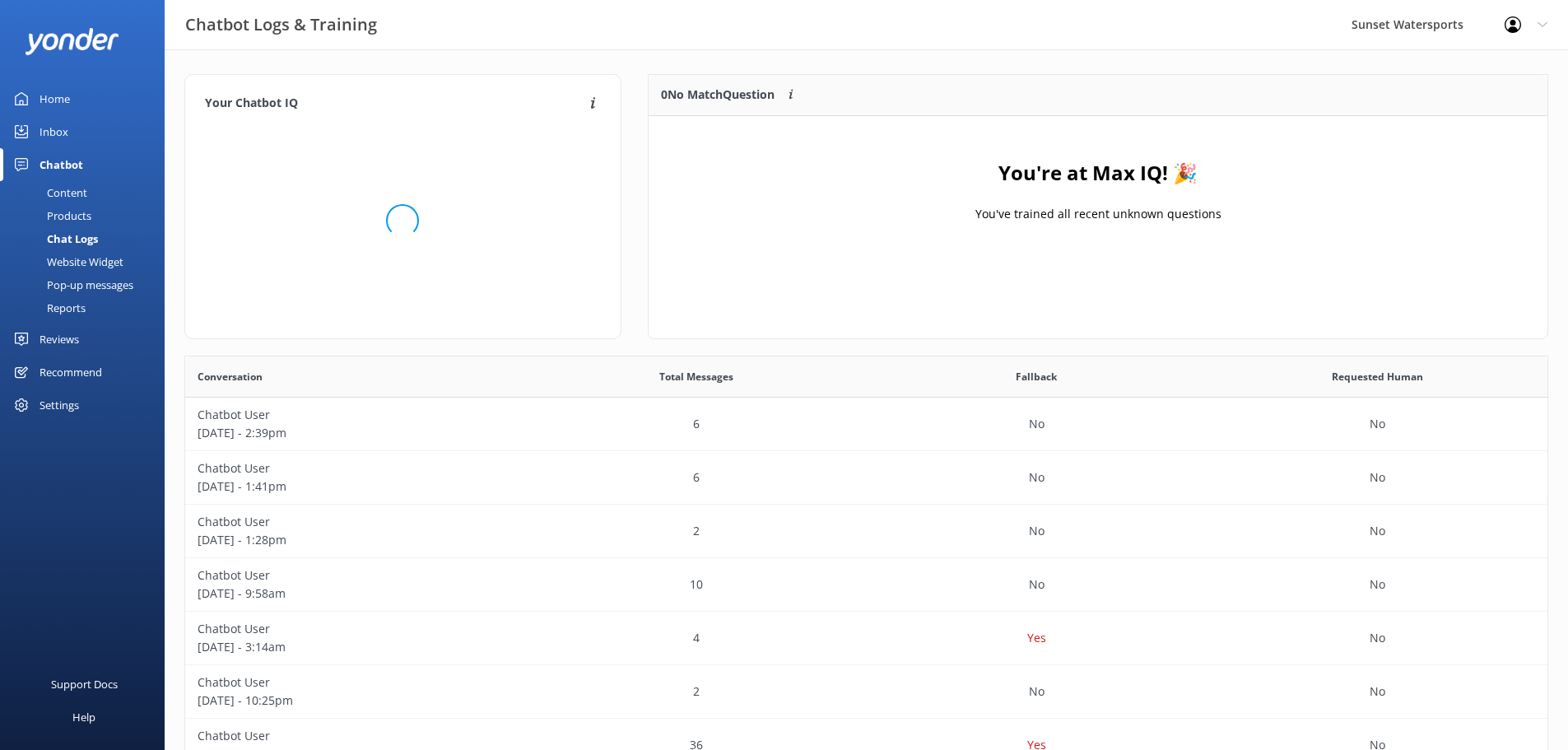
scroll to position [193, 886]
click at [44, 99] on div "Home" at bounding box center [55, 98] width 31 height 33
